Goal: Transaction & Acquisition: Book appointment/travel/reservation

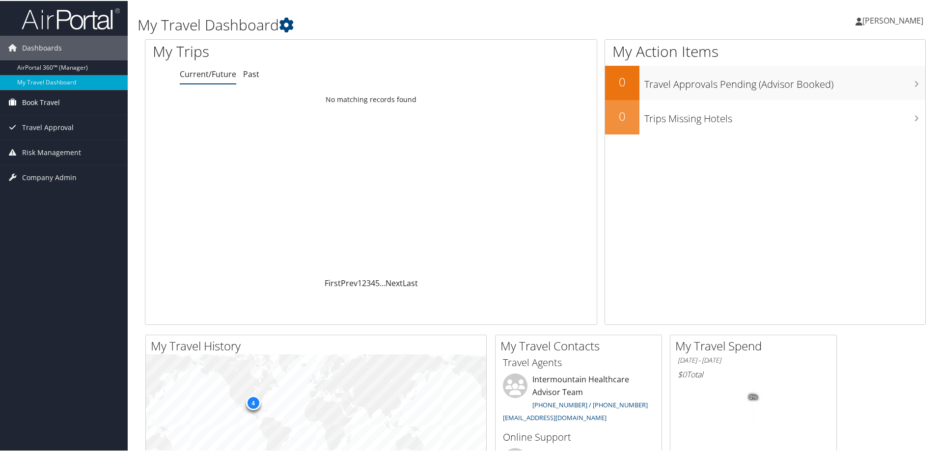
click at [33, 101] on span "Book Travel" at bounding box center [41, 101] width 38 height 25
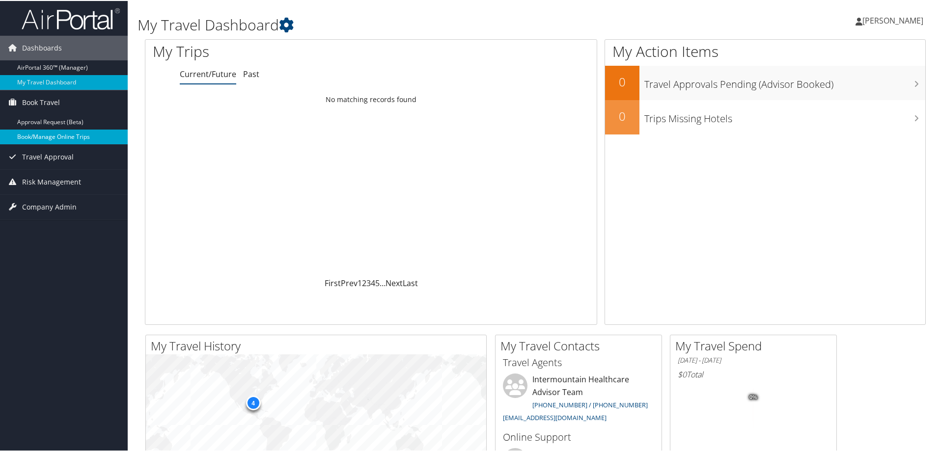
click at [42, 136] on link "Book/Manage Online Trips" at bounding box center [64, 136] width 128 height 15
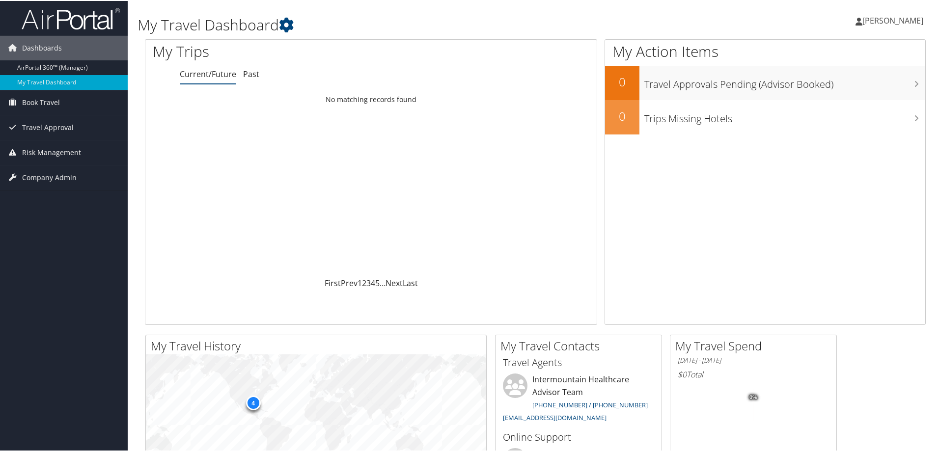
click at [876, 16] on span "[PERSON_NAME]" at bounding box center [892, 19] width 61 height 11
click at [897, 16] on span "[PERSON_NAME]" at bounding box center [892, 19] width 61 height 11
click at [39, 99] on span "Book Travel" at bounding box center [41, 101] width 38 height 25
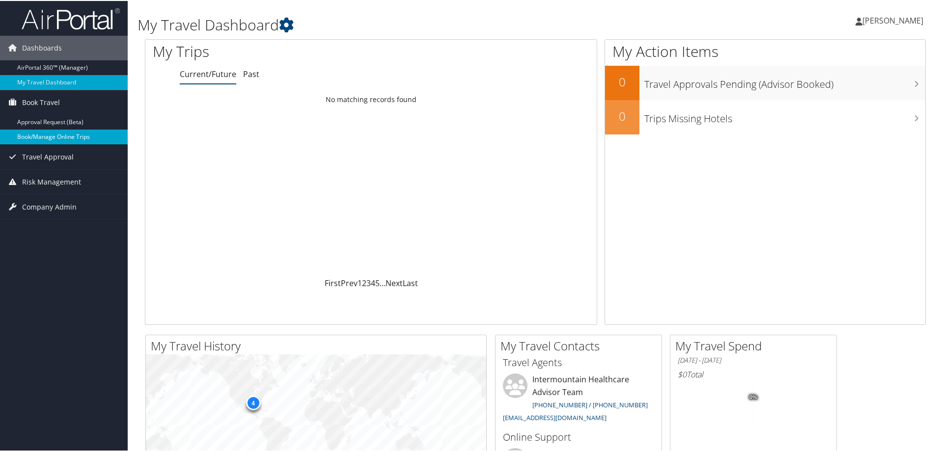
click at [50, 135] on link "Book/Manage Online Trips" at bounding box center [64, 136] width 128 height 15
click at [880, 19] on span "[PERSON_NAME]" at bounding box center [892, 19] width 61 height 11
click at [76, 134] on link "Book/Manage Online Trips" at bounding box center [64, 136] width 128 height 15
